Goal: Register for event/course

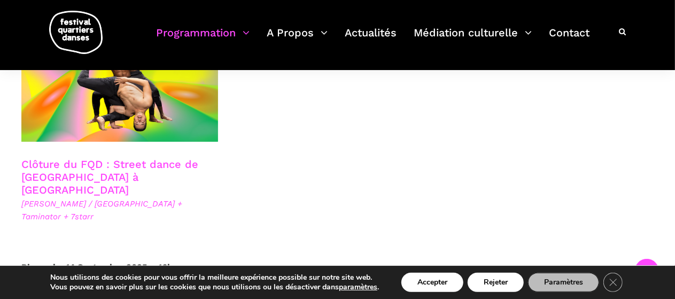
scroll to position [1924, 0]
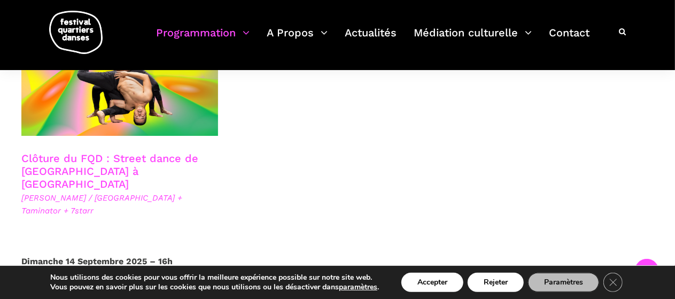
click at [102, 152] on link "Clôture du FQD : Street dance de [GEOGRAPHIC_DATA] à [GEOGRAPHIC_DATA]" at bounding box center [109, 171] width 177 height 38
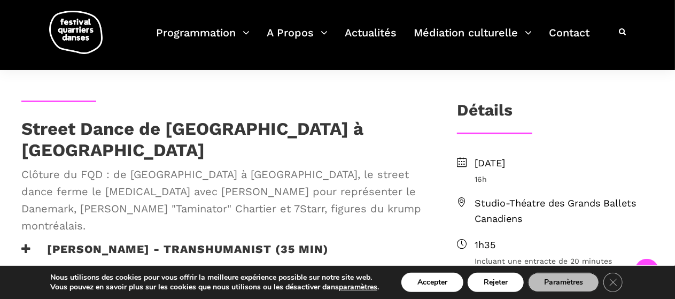
scroll to position [267, 0]
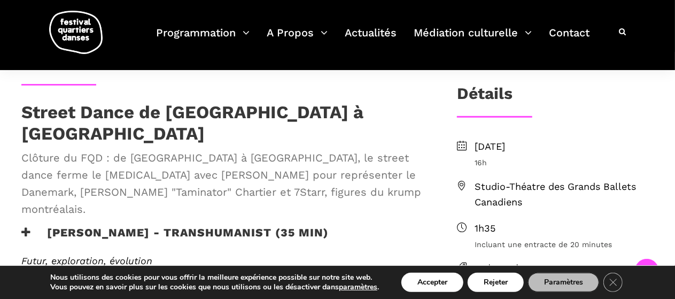
click at [29, 225] on h3 "Lene Boel - TRANSHUMANIST (35 min)" at bounding box center [174, 238] width 307 height 27
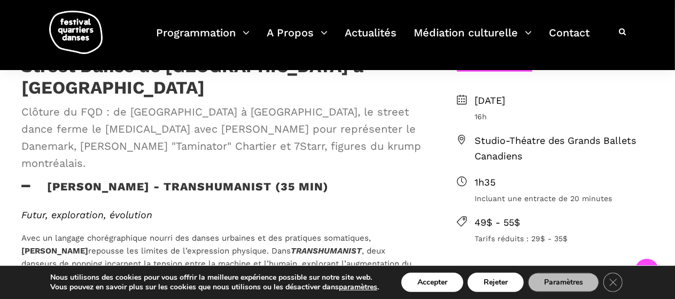
scroll to position [321, 0]
